Goal: Use online tool/utility: Utilize a website feature to perform a specific function

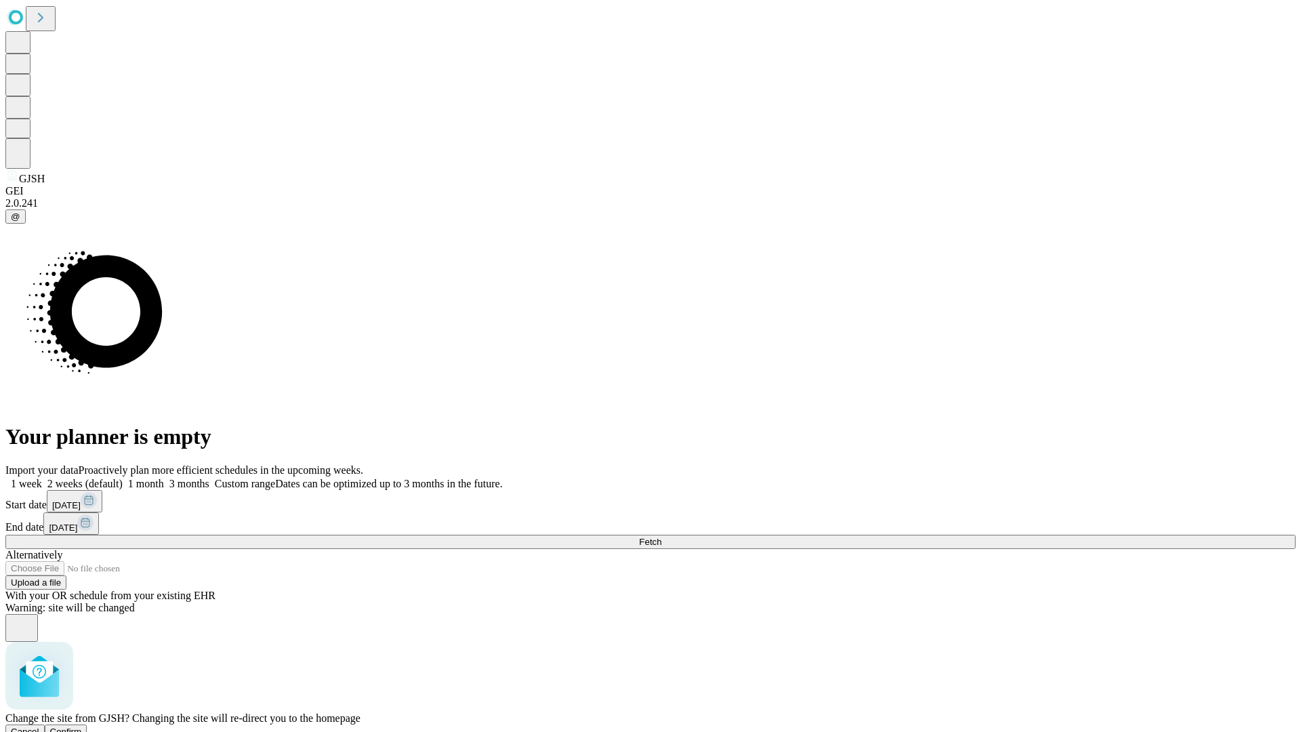
click at [82, 726] on span "Confirm" at bounding box center [66, 731] width 32 height 10
click at [42, 478] on label "1 week" at bounding box center [23, 484] width 37 height 12
click at [661, 536] on span "Fetch" at bounding box center [650, 541] width 22 height 10
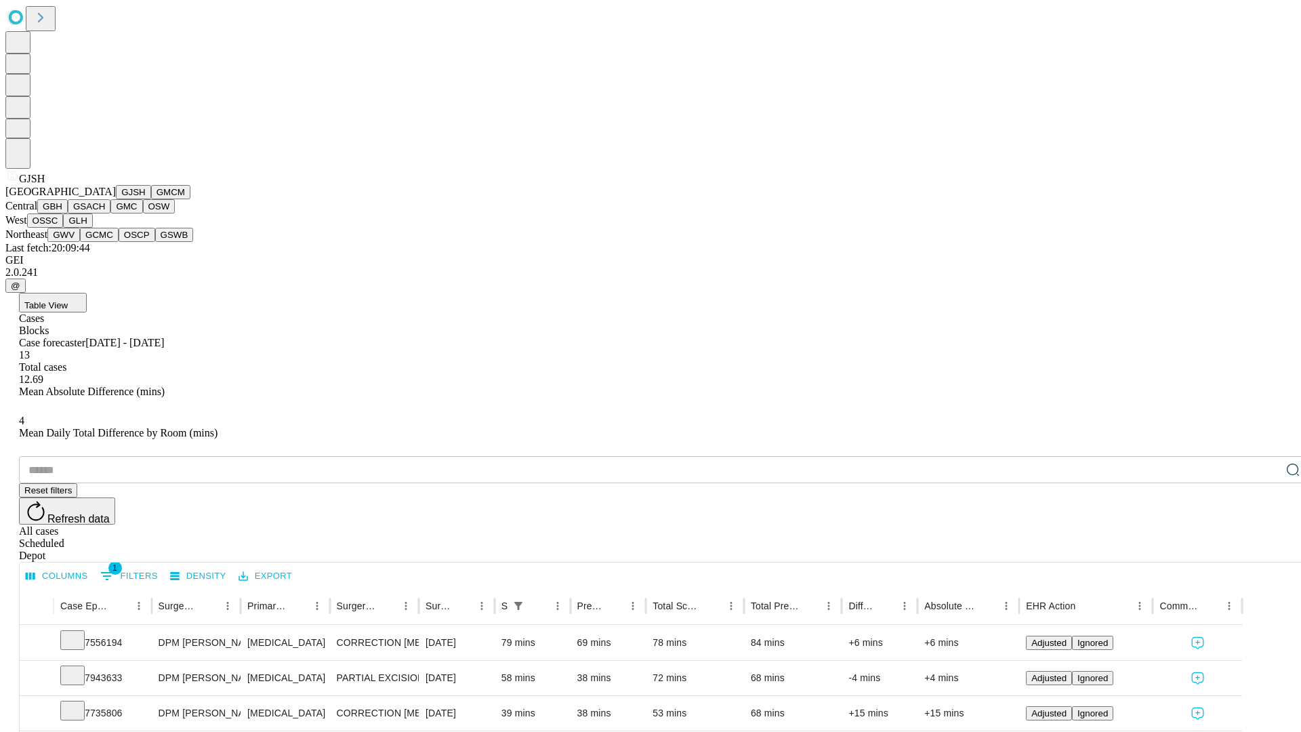
click at [151, 199] on button "GMCM" at bounding box center [170, 192] width 39 height 14
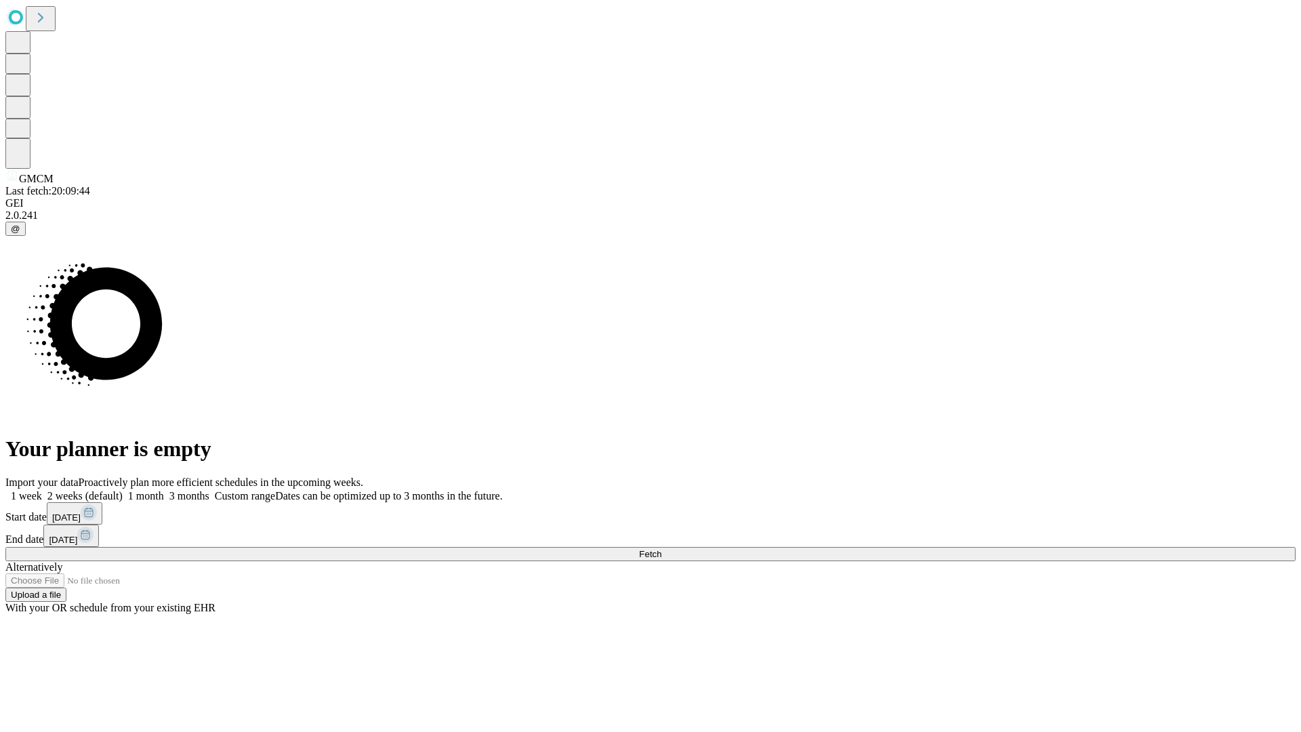
click at [42, 490] on label "1 week" at bounding box center [23, 496] width 37 height 12
click at [661, 549] on span "Fetch" at bounding box center [650, 554] width 22 height 10
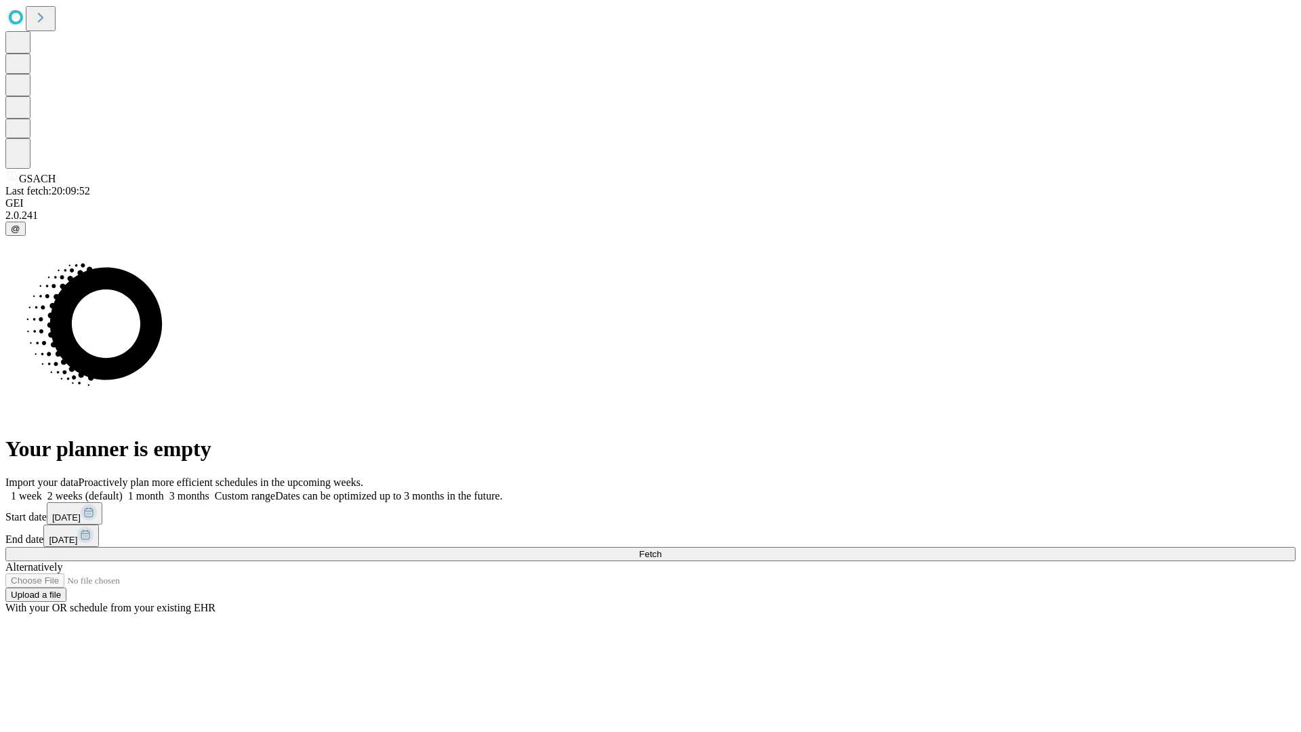
click at [42, 490] on label "1 week" at bounding box center [23, 496] width 37 height 12
click at [661, 549] on span "Fetch" at bounding box center [650, 554] width 22 height 10
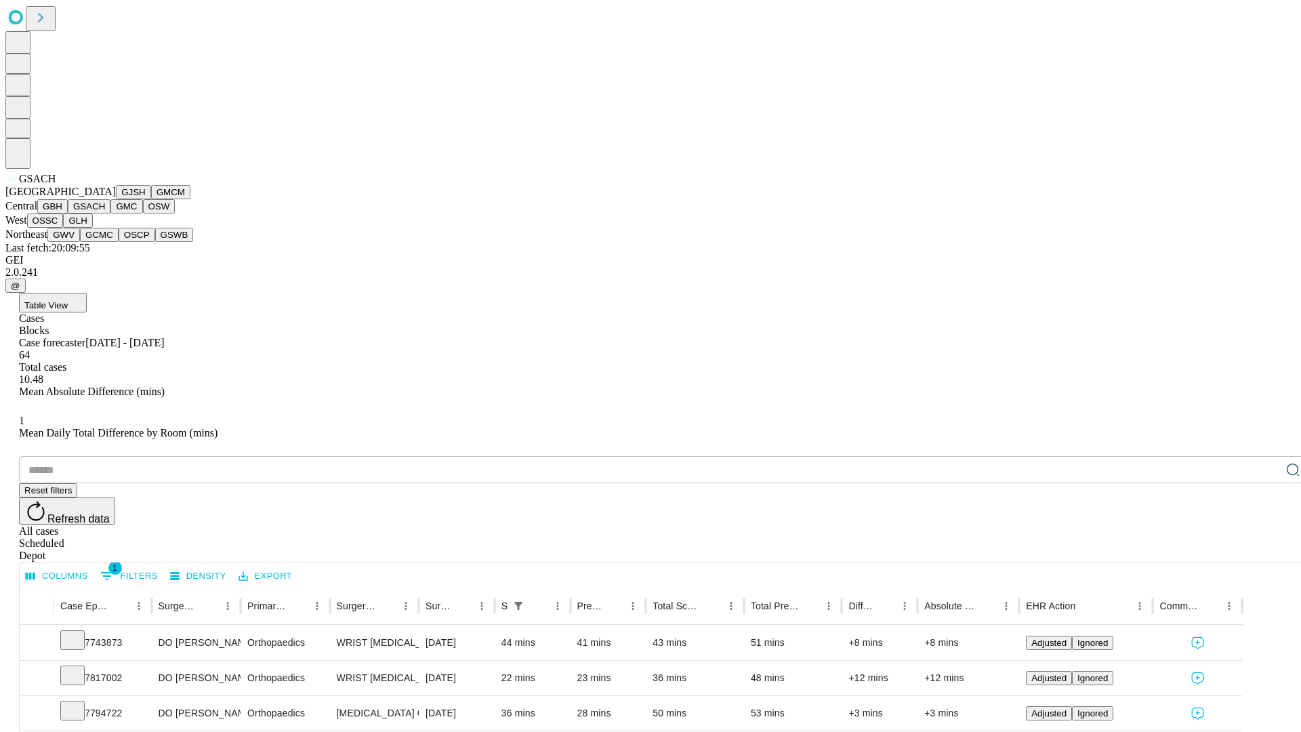
click at [110, 213] on button "GMC" at bounding box center [126, 206] width 32 height 14
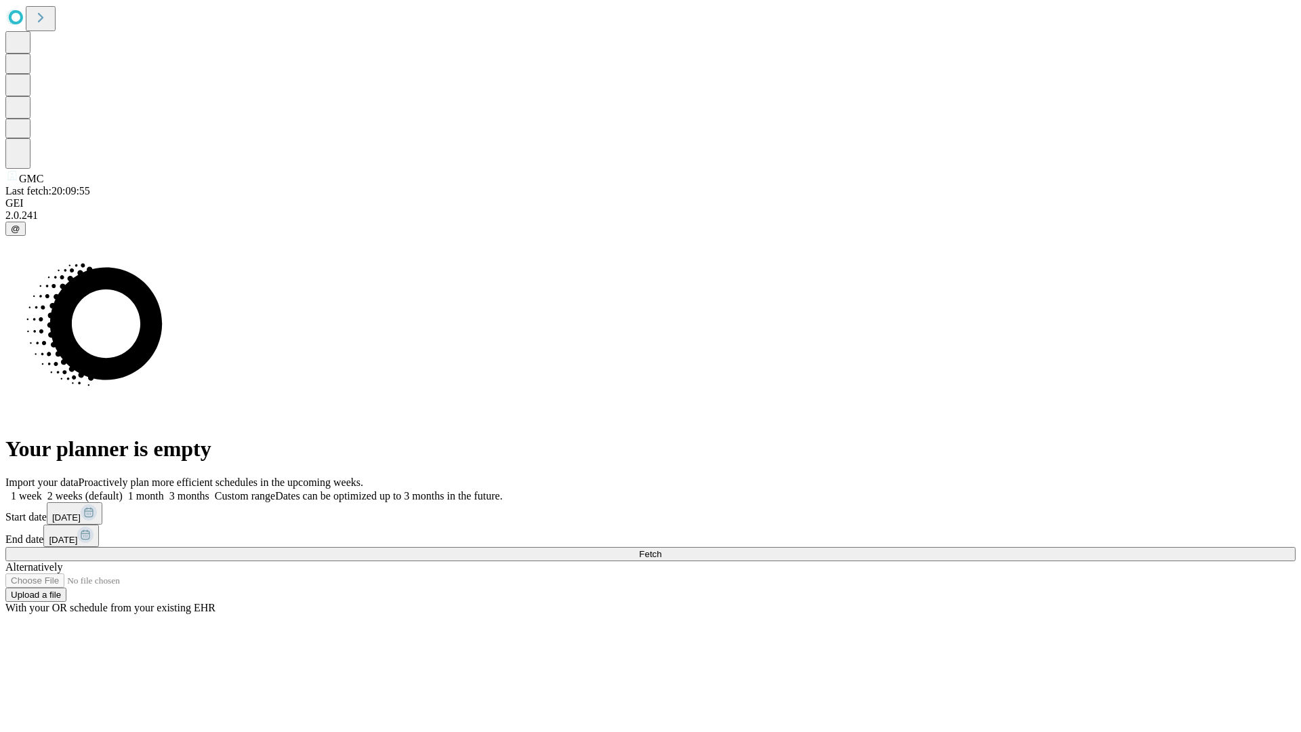
click at [42, 490] on label "1 week" at bounding box center [23, 496] width 37 height 12
click at [661, 549] on span "Fetch" at bounding box center [650, 554] width 22 height 10
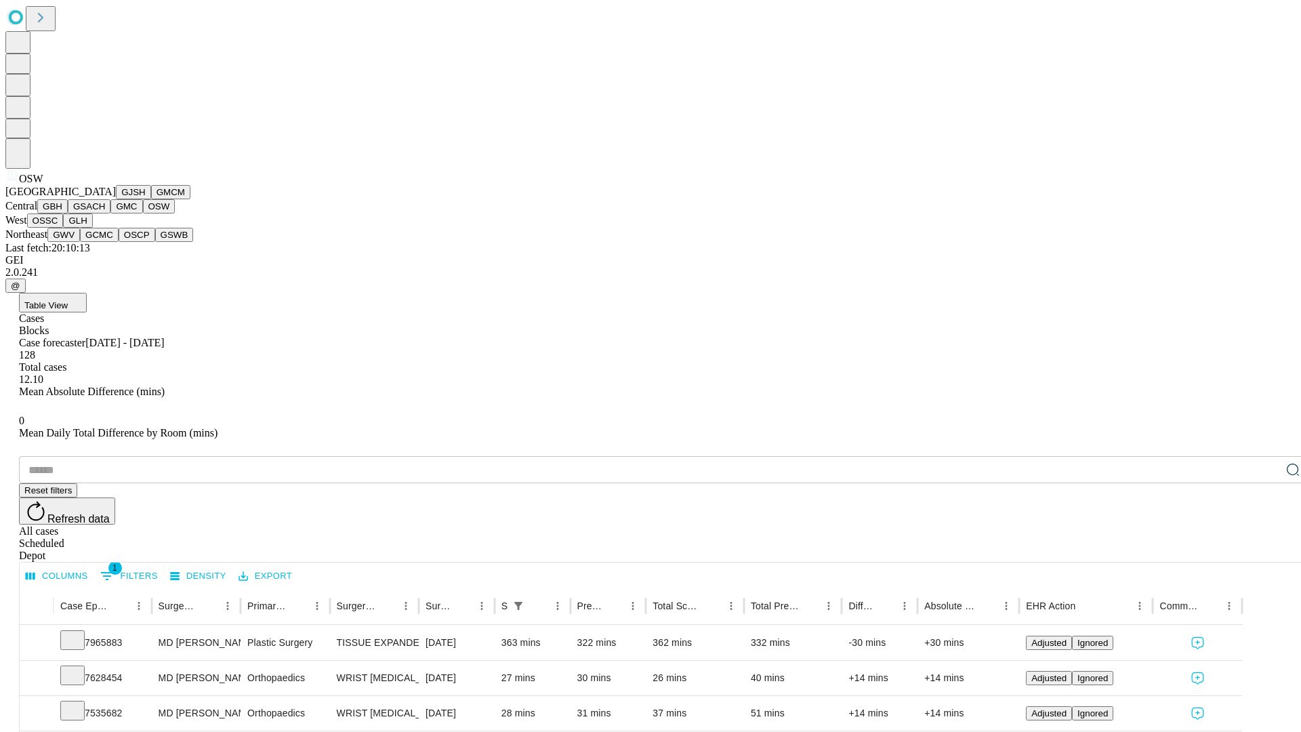
click at [64, 228] on button "OSSC" at bounding box center [45, 220] width 37 height 14
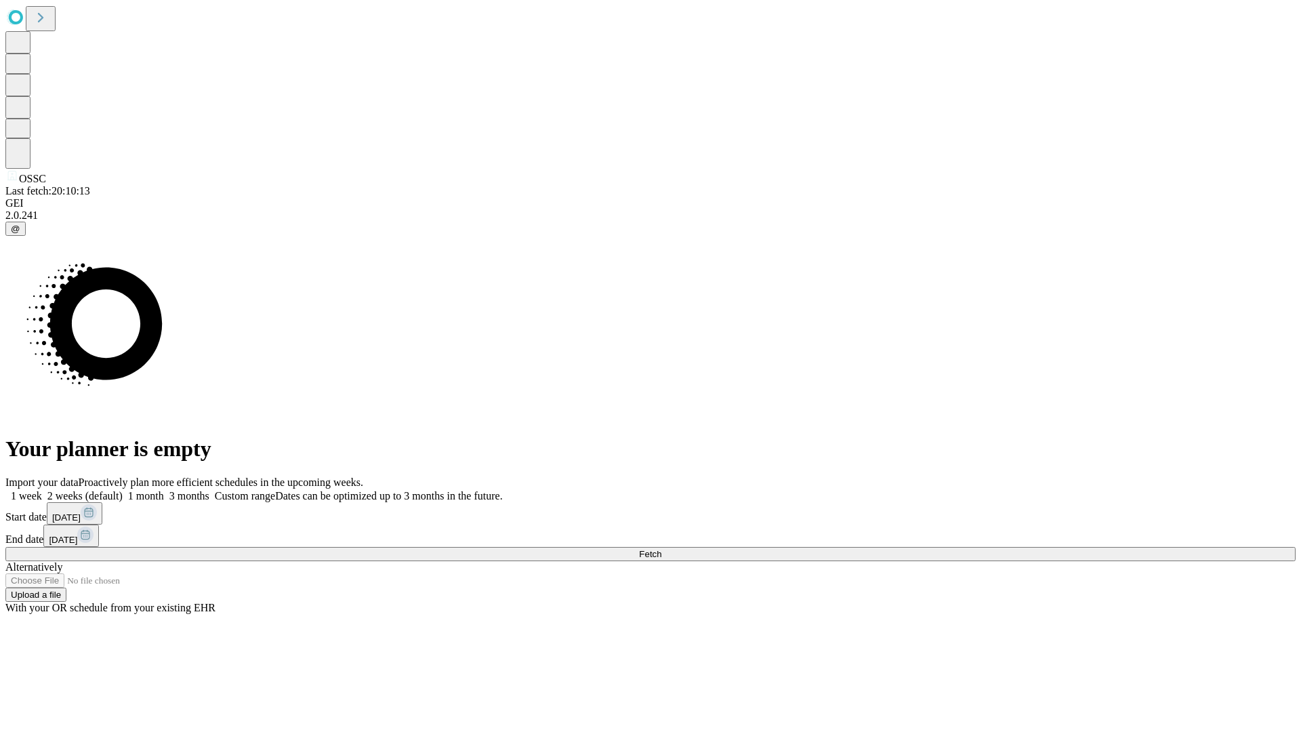
click at [42, 490] on label "1 week" at bounding box center [23, 496] width 37 height 12
click at [661, 549] on span "Fetch" at bounding box center [650, 554] width 22 height 10
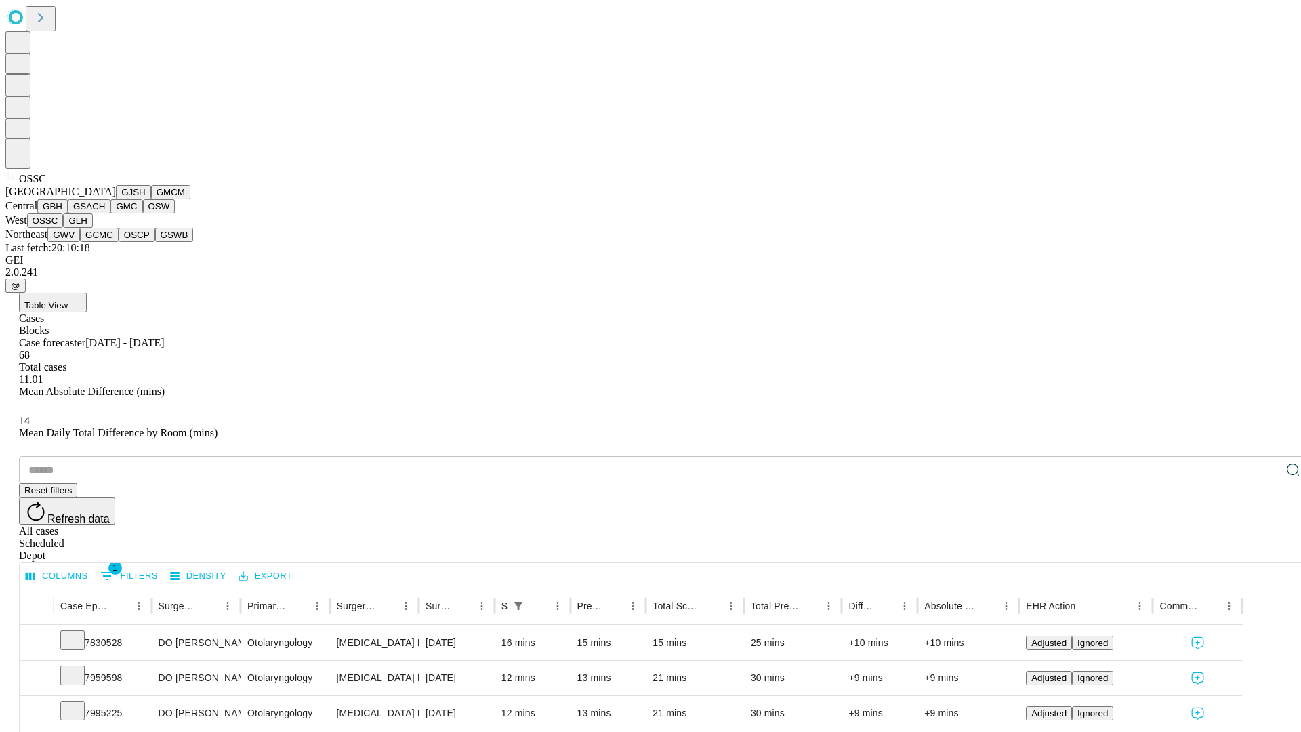
click at [92, 228] on button "GLH" at bounding box center [77, 220] width 29 height 14
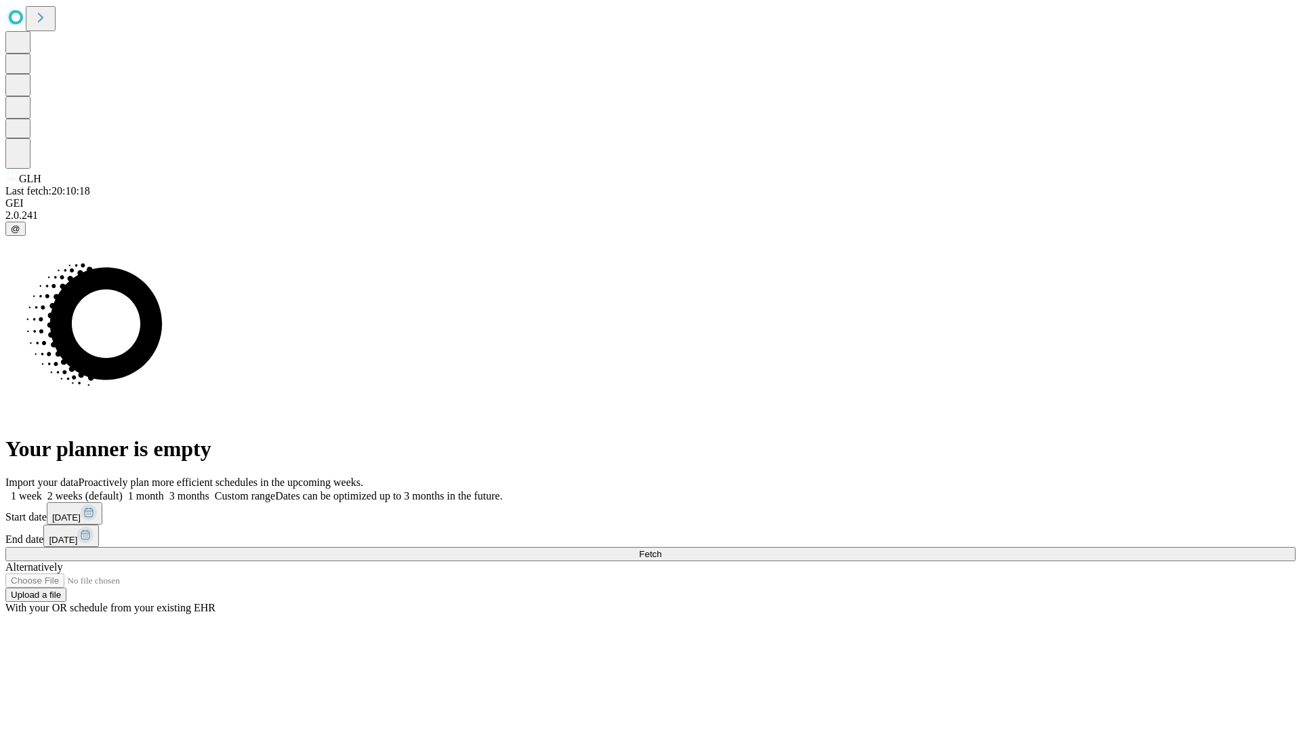
click at [42, 490] on label "1 week" at bounding box center [23, 496] width 37 height 12
click at [661, 549] on span "Fetch" at bounding box center [650, 554] width 22 height 10
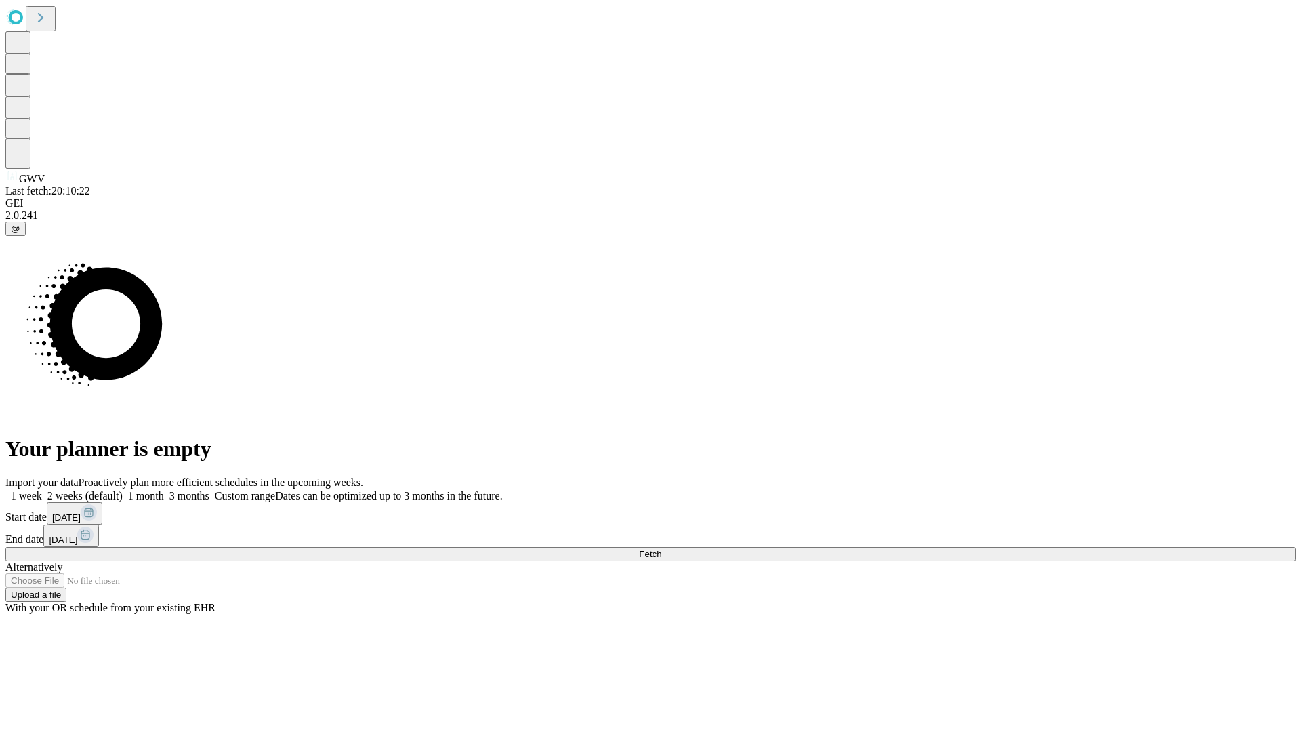
click at [661, 549] on span "Fetch" at bounding box center [650, 554] width 22 height 10
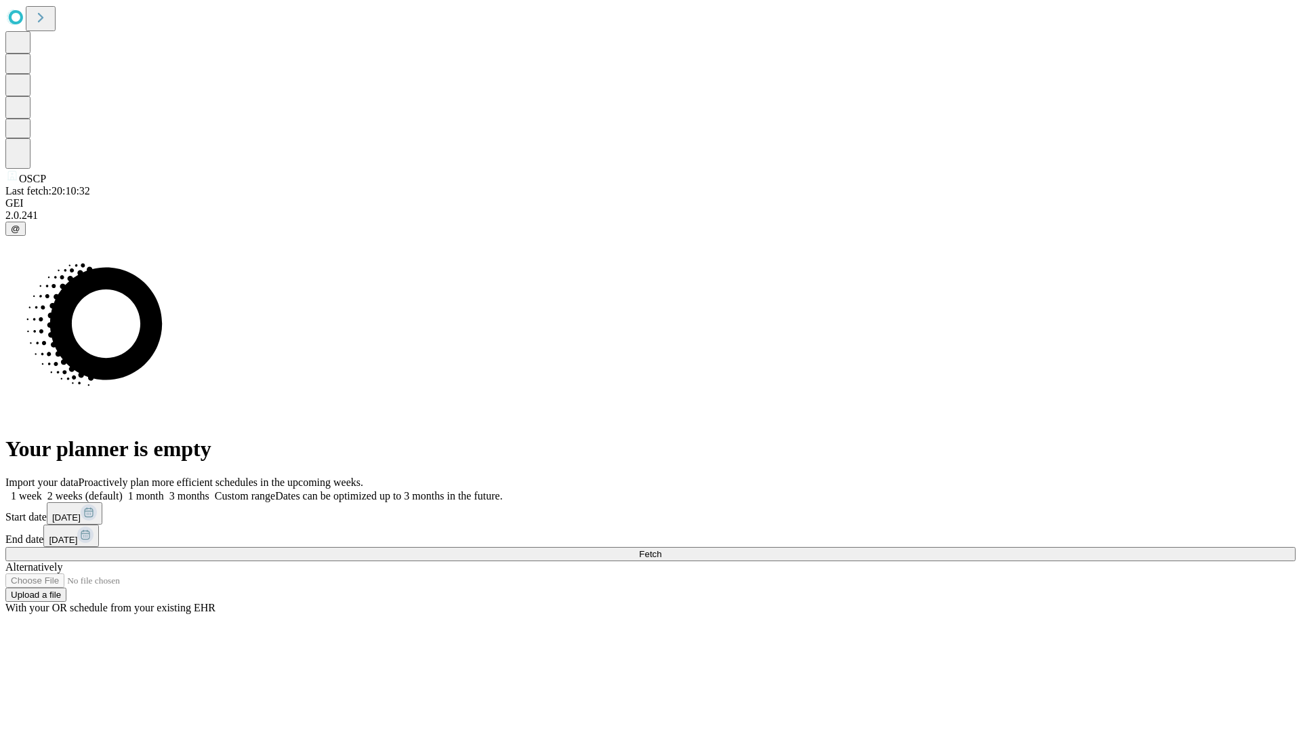
click at [42, 490] on label "1 week" at bounding box center [23, 496] width 37 height 12
click at [661, 549] on span "Fetch" at bounding box center [650, 554] width 22 height 10
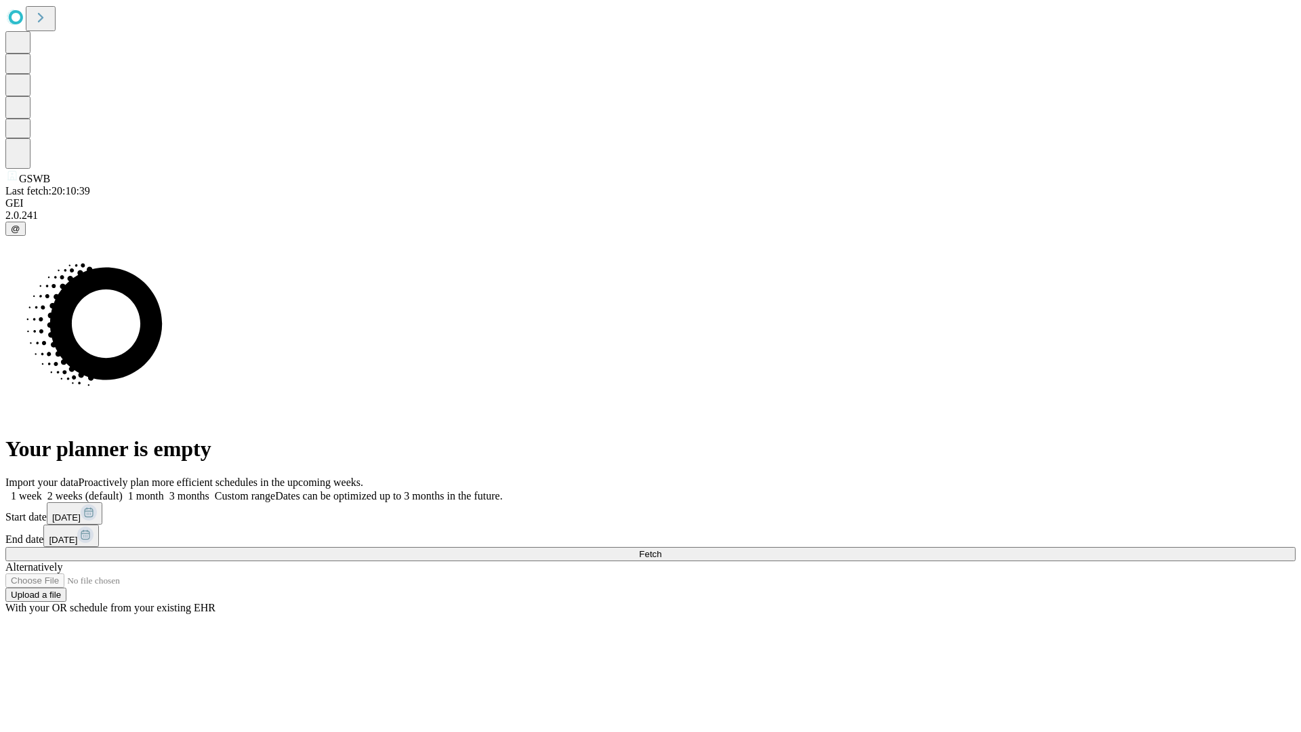
click at [42, 490] on label "1 week" at bounding box center [23, 496] width 37 height 12
click at [661, 549] on span "Fetch" at bounding box center [650, 554] width 22 height 10
